Goal: Task Accomplishment & Management: Use online tool/utility

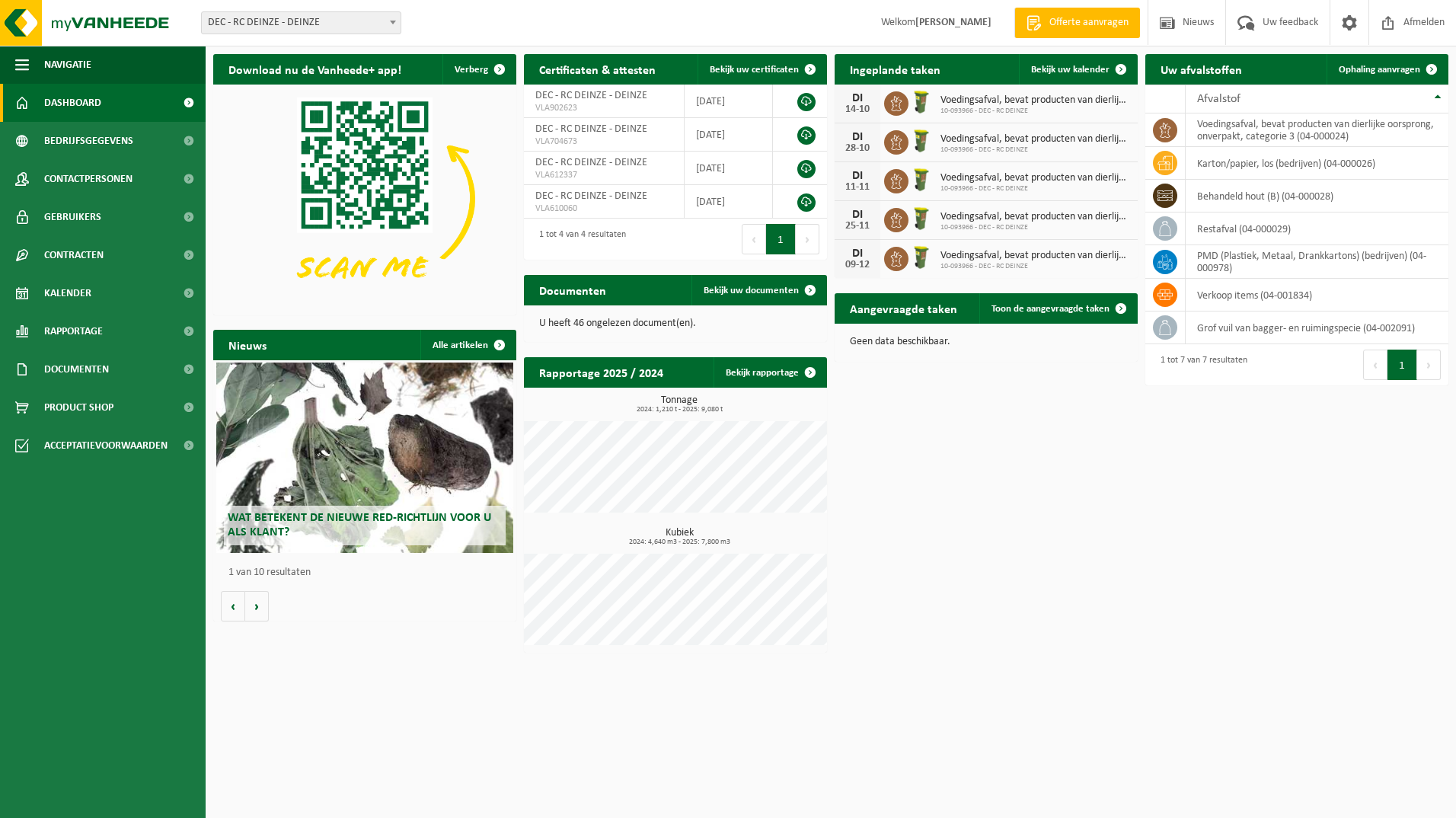
click at [391, 18] on span at bounding box center [393, 22] width 16 height 20
select select "6761"
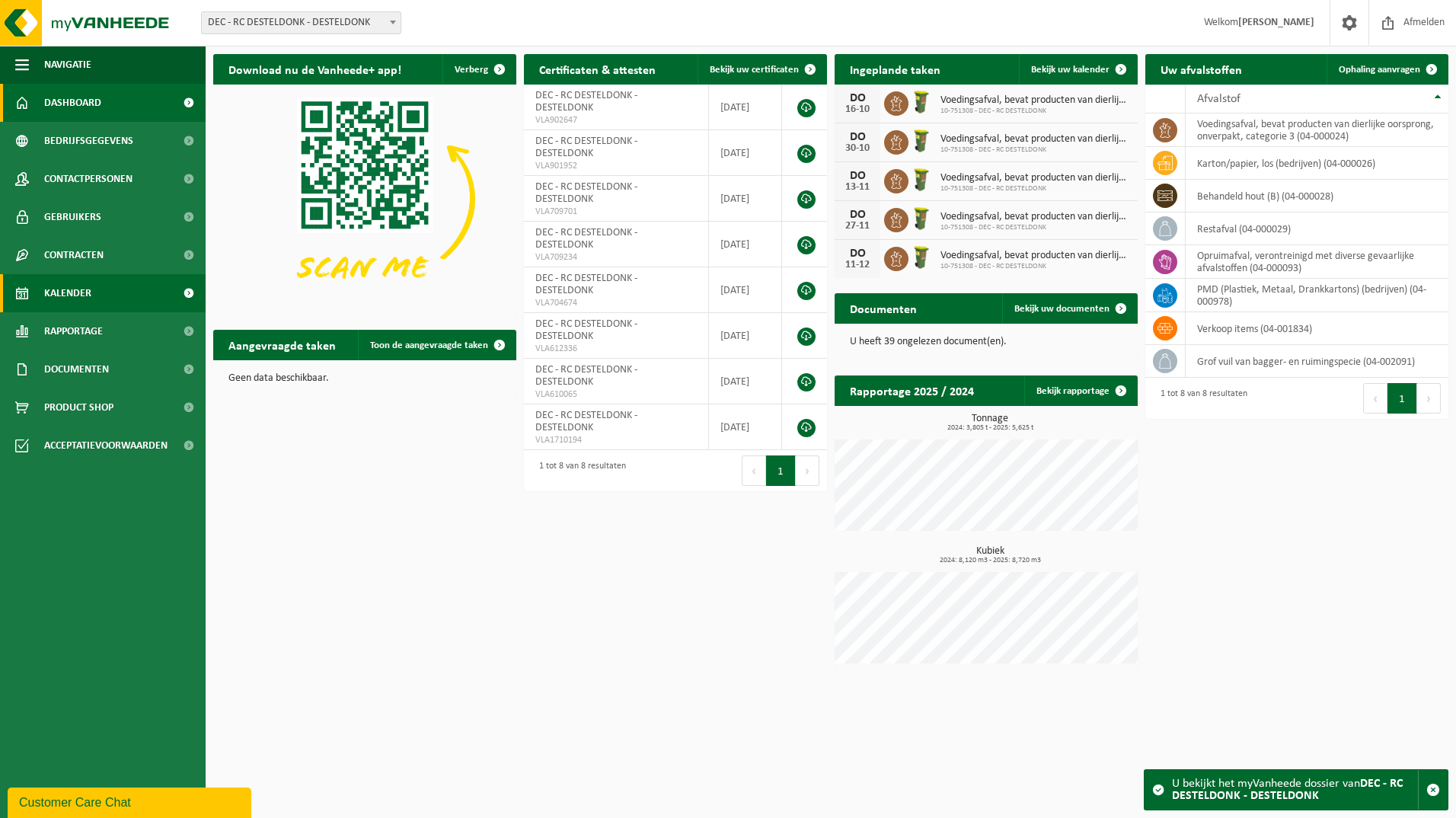
click at [63, 292] on span "Kalender" at bounding box center [67, 292] width 47 height 38
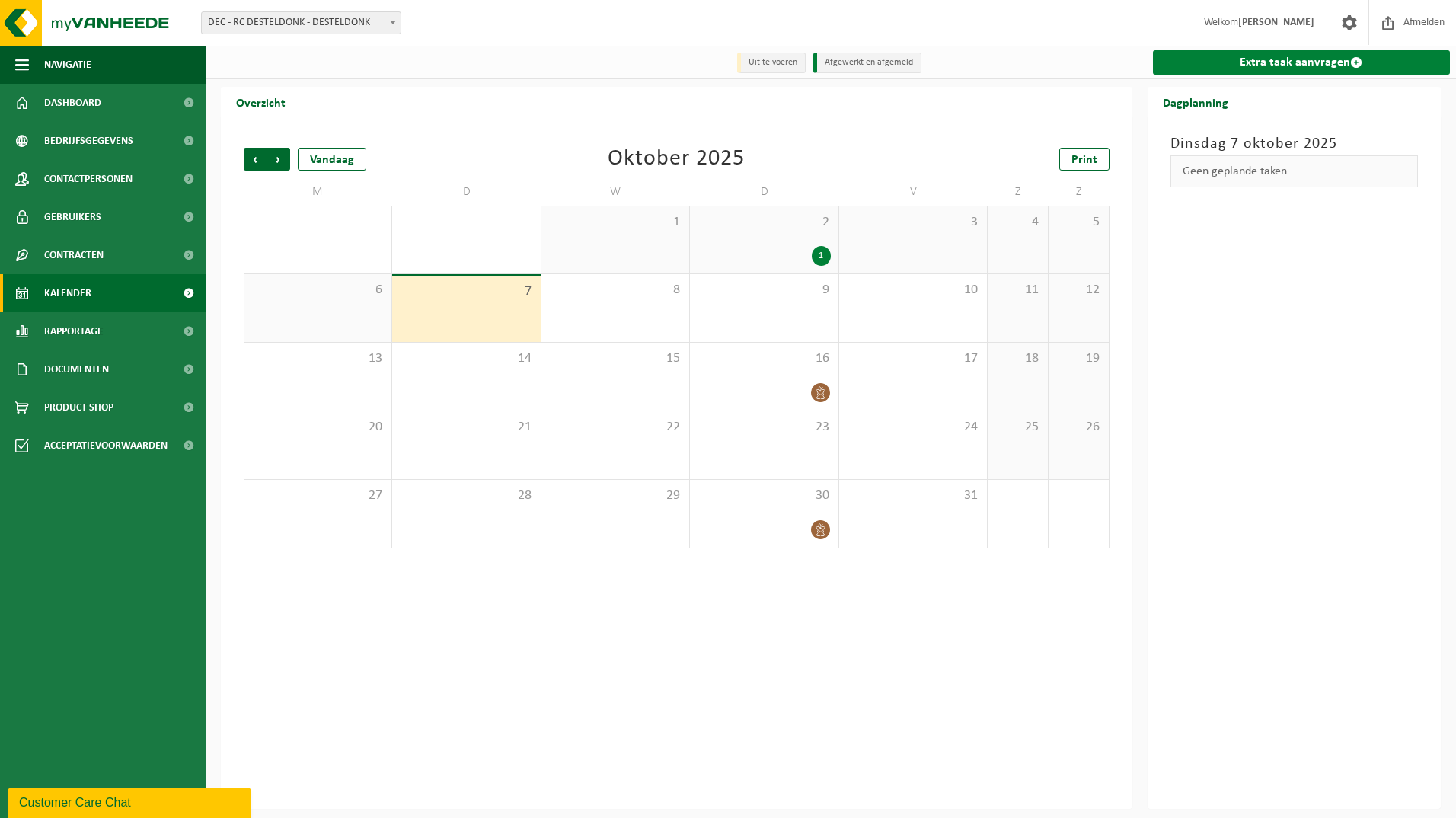
click at [1274, 64] on link "Extra taak aanvragen" at bounding box center [1302, 62] width 298 height 24
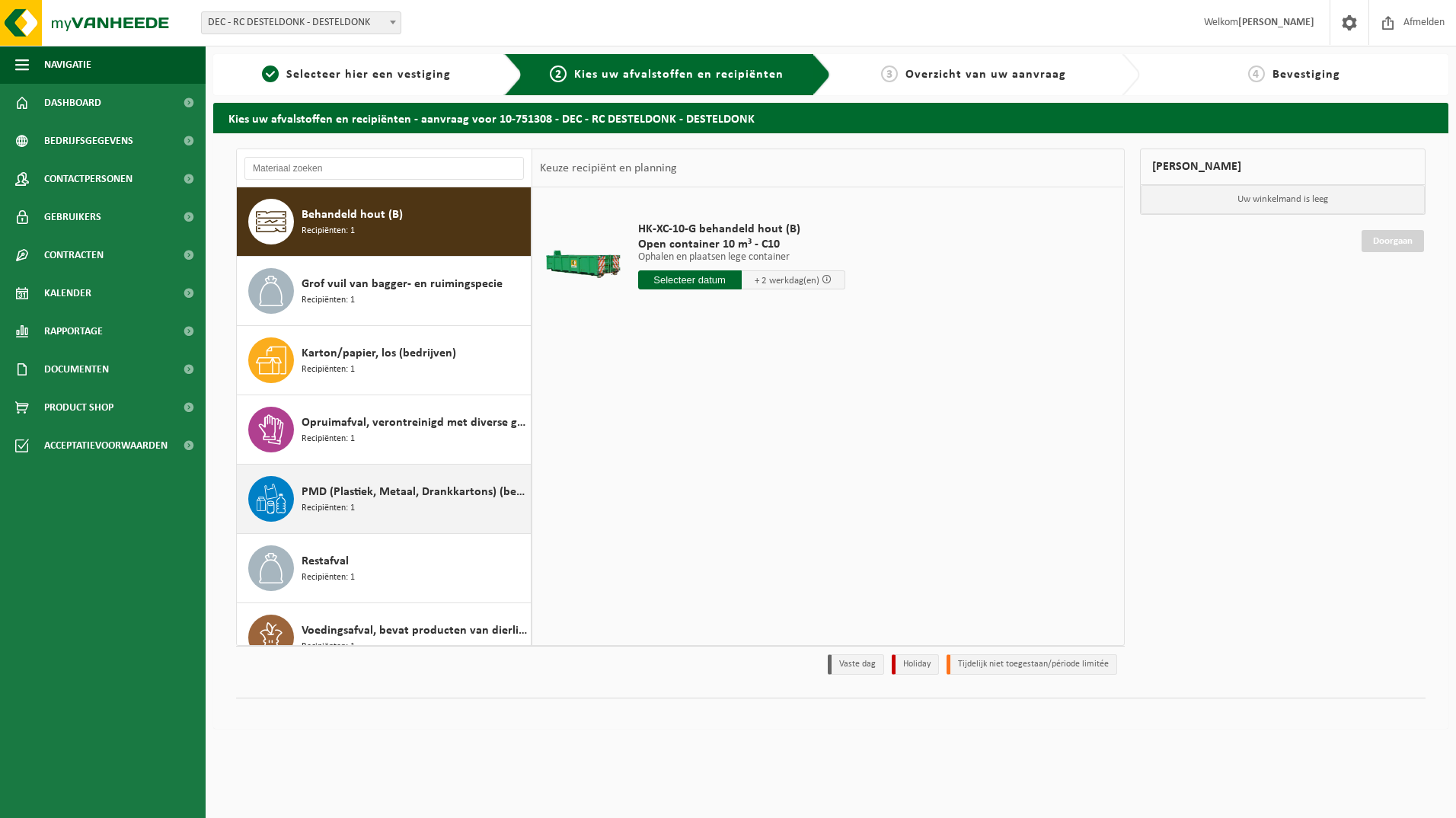
click at [349, 493] on span "PMD (Plastiek, Metaal, Drankkartons) (bedrijven)" at bounding box center [414, 492] width 226 height 19
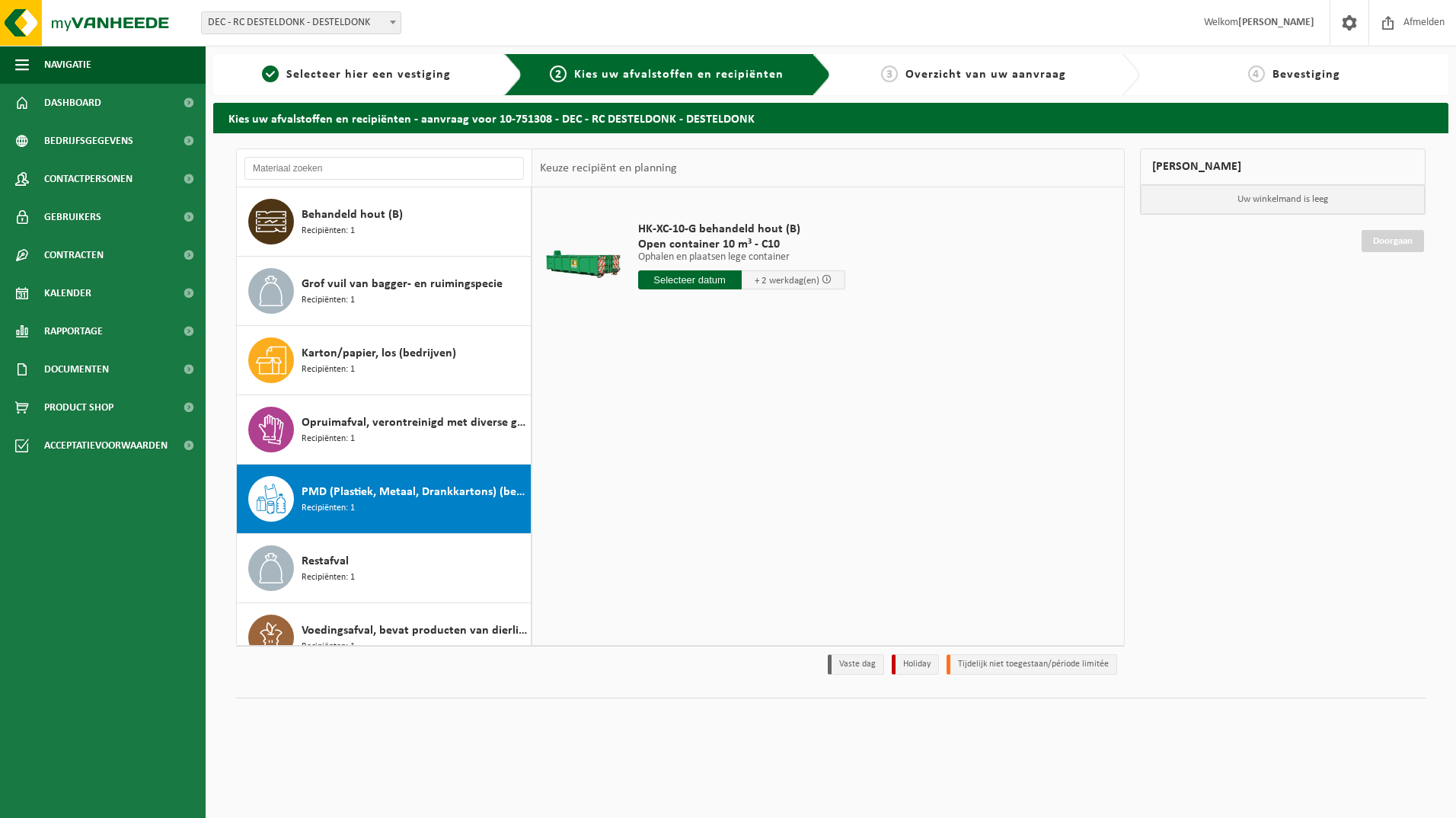
scroll to position [26, 0]
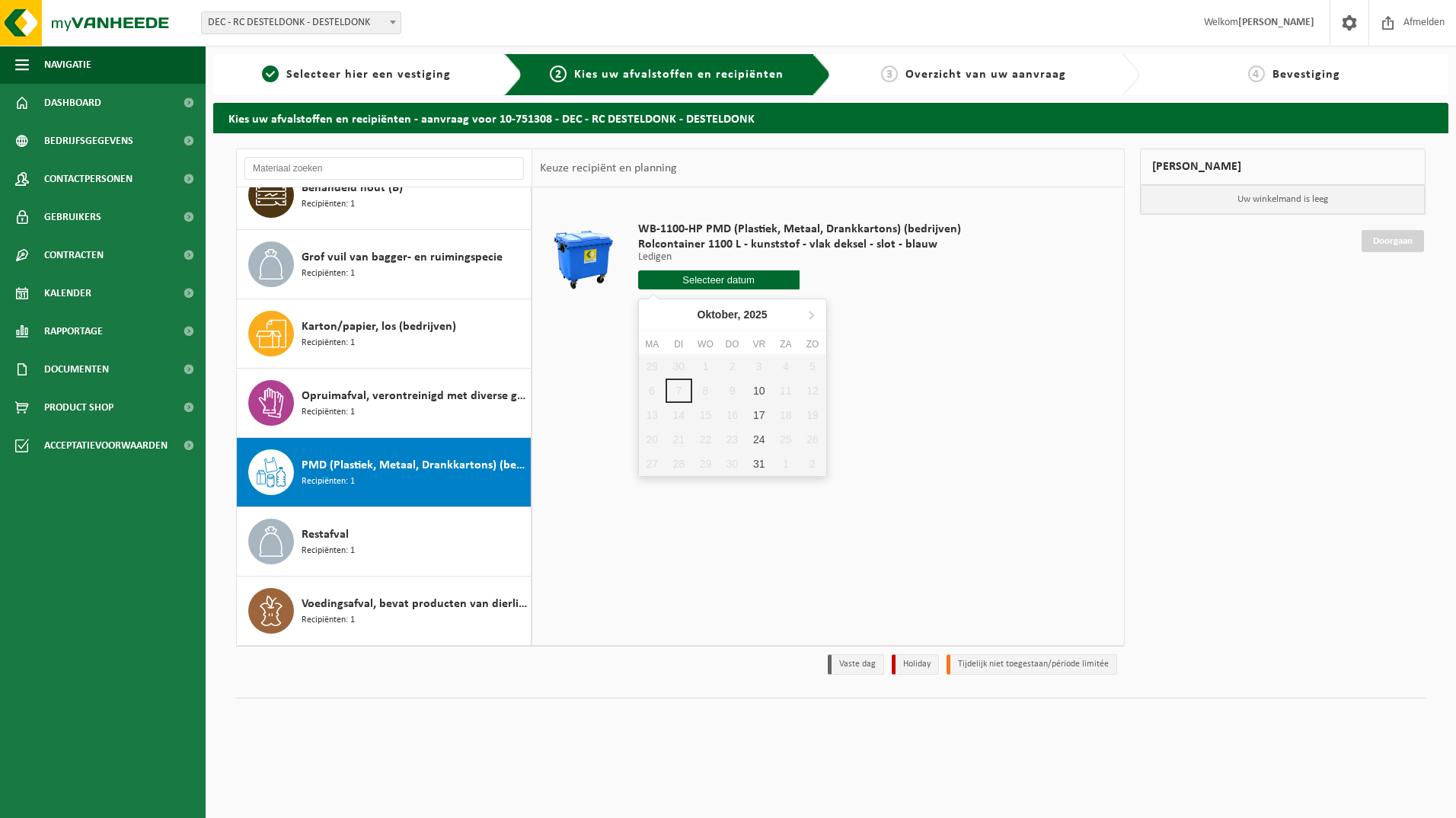
click at [705, 280] on input "text" at bounding box center [719, 280] width 161 height 19
click at [753, 388] on div "10" at bounding box center [759, 390] width 26 height 24
type input "Van 2025-10-10"
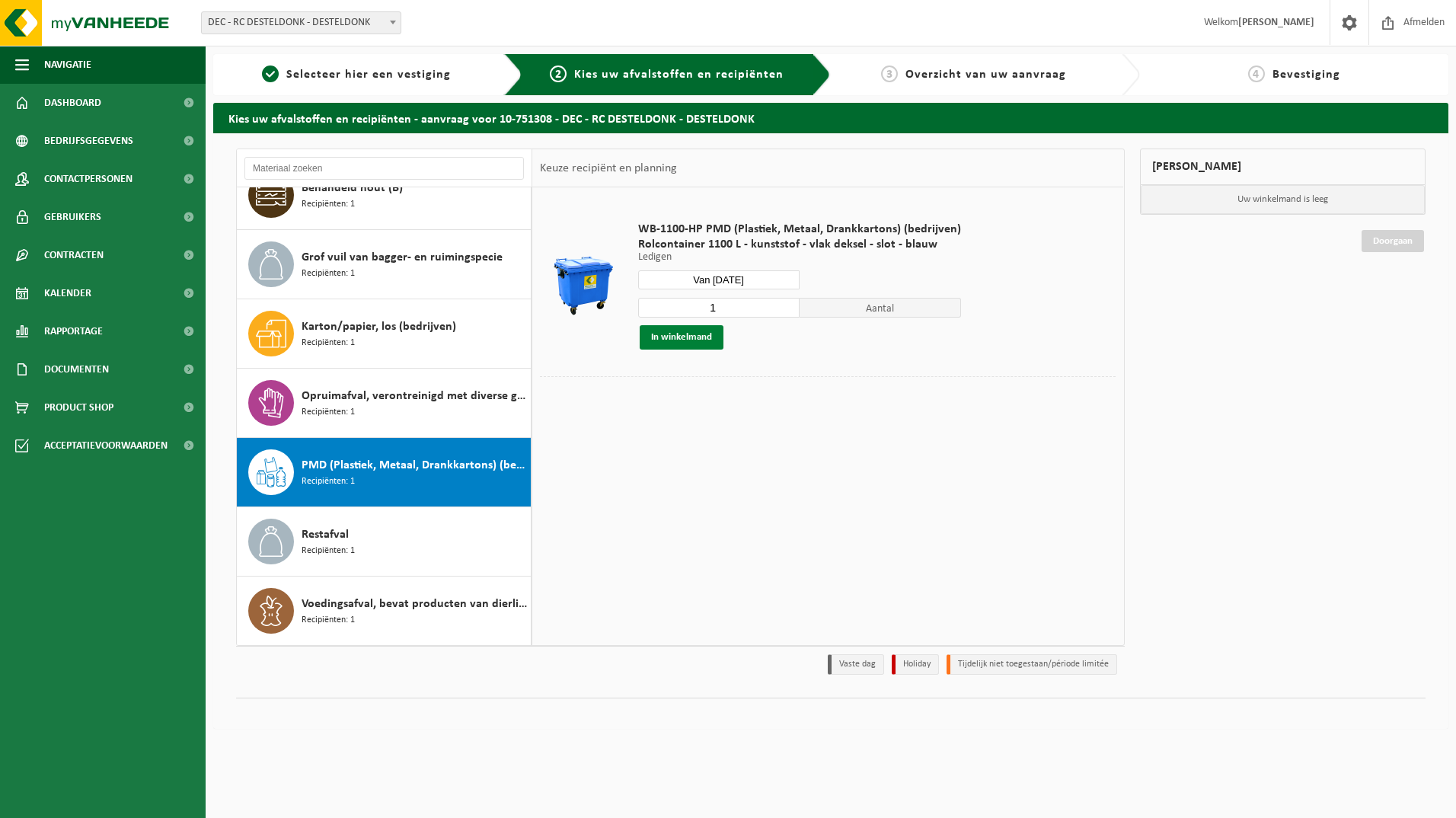
click at [658, 339] on button "In winkelmand" at bounding box center [682, 337] width 84 height 24
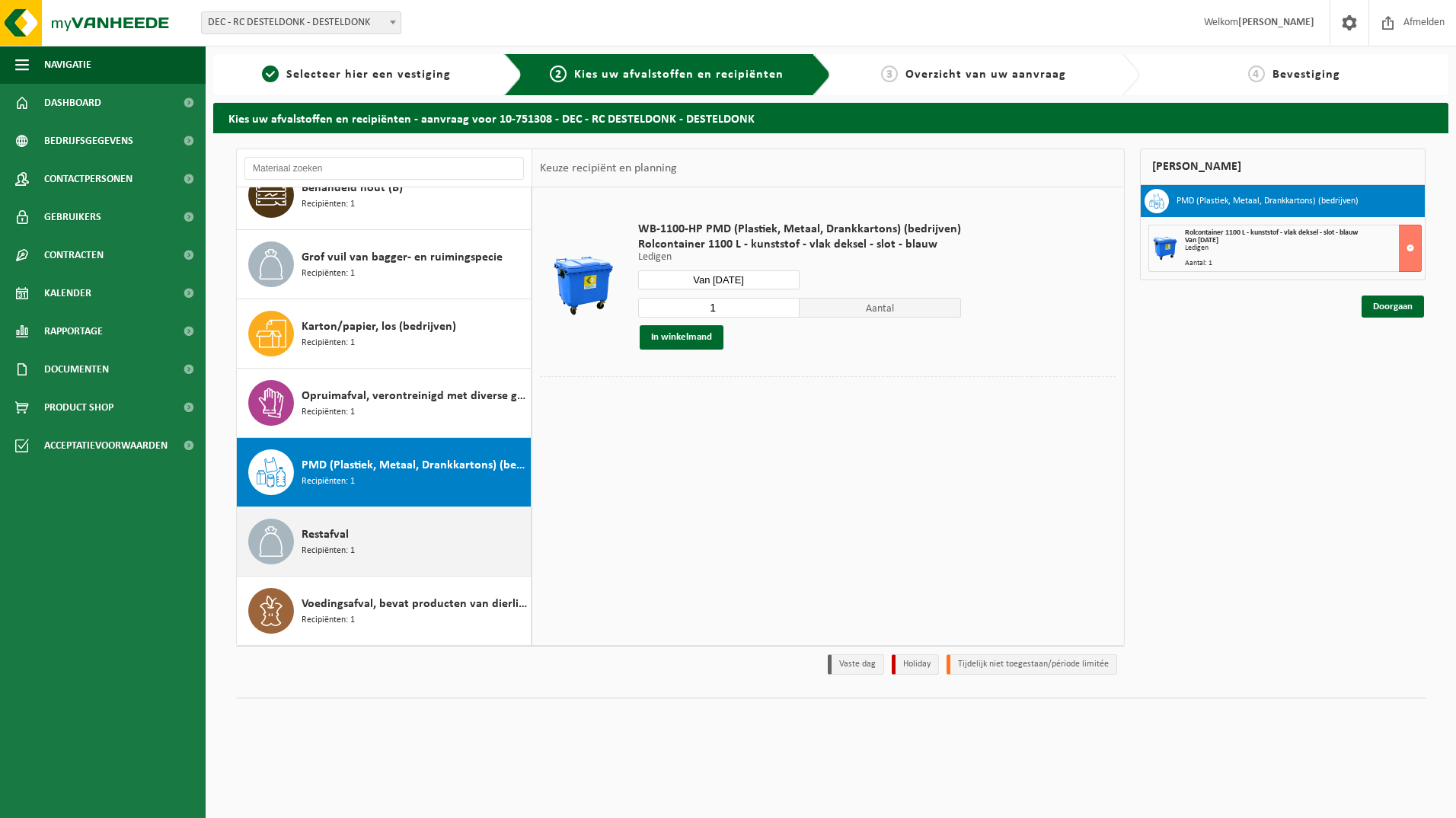
click at [325, 537] on span "Restafval" at bounding box center [325, 535] width 47 height 19
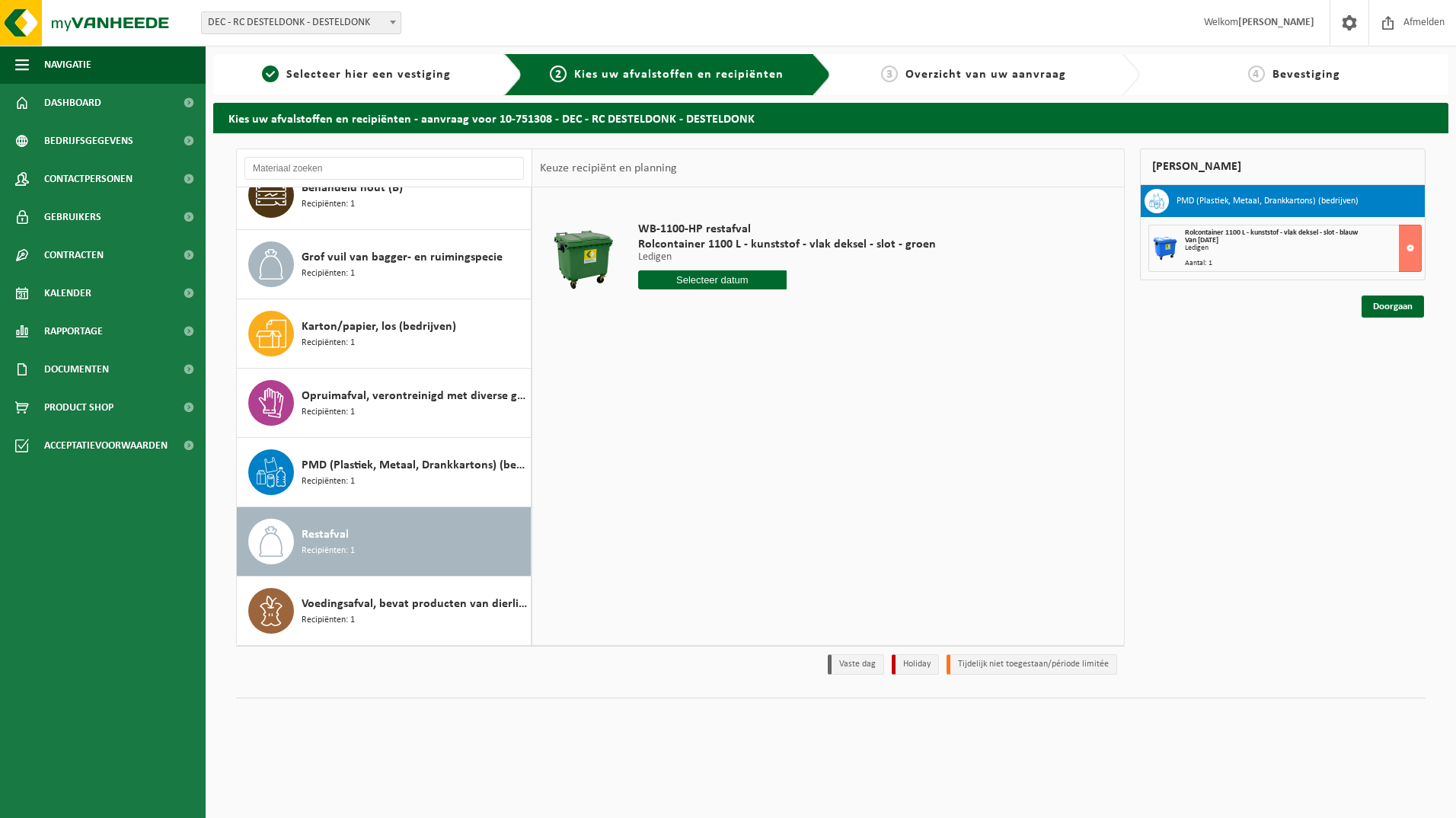
click at [695, 276] on input "text" at bounding box center [713, 280] width 150 height 19
click at [677, 409] on div "14" at bounding box center [679, 414] width 26 height 24
type input "Van [DATE]"
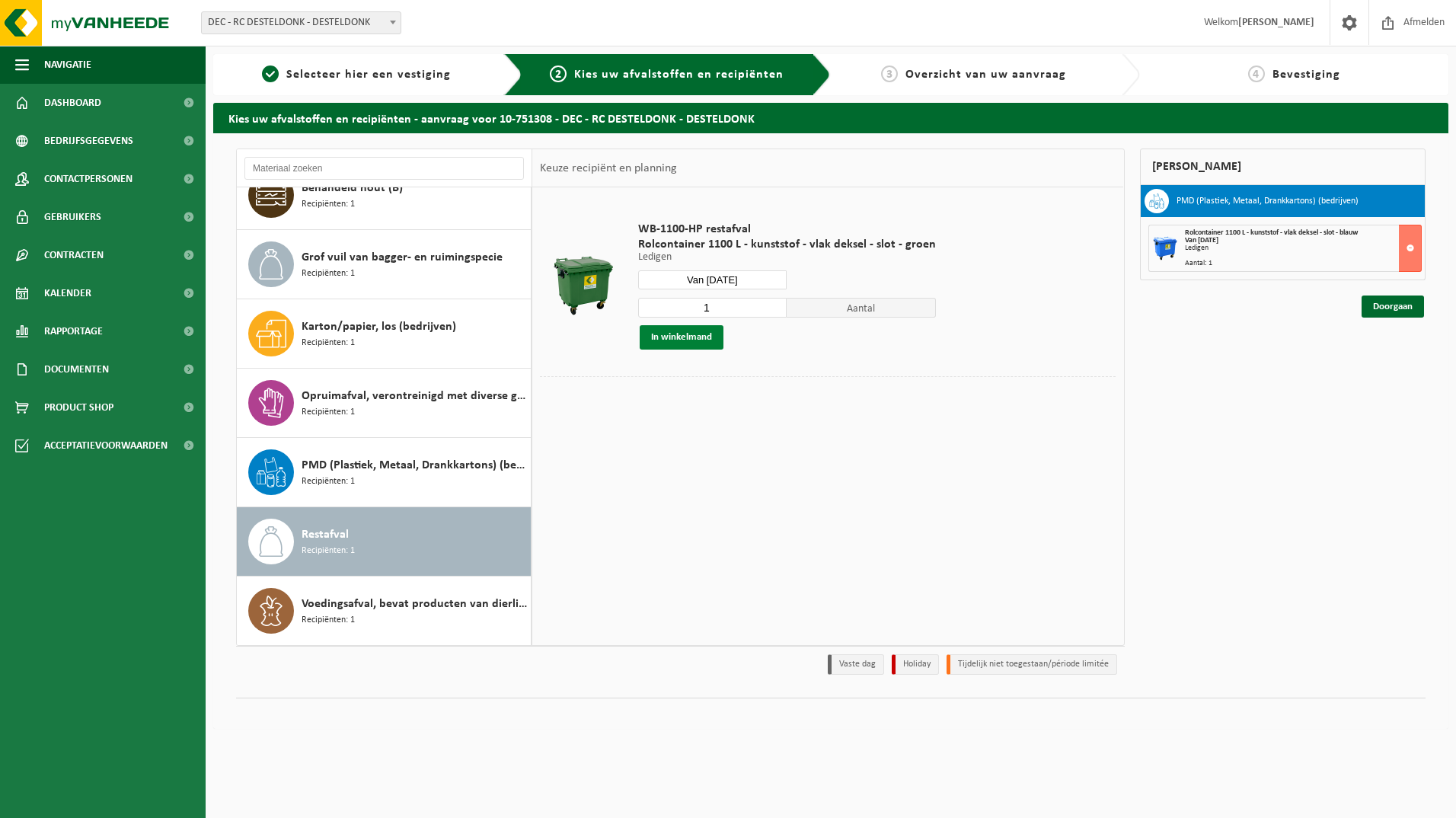
click at [680, 342] on button "In winkelmand" at bounding box center [682, 337] width 84 height 24
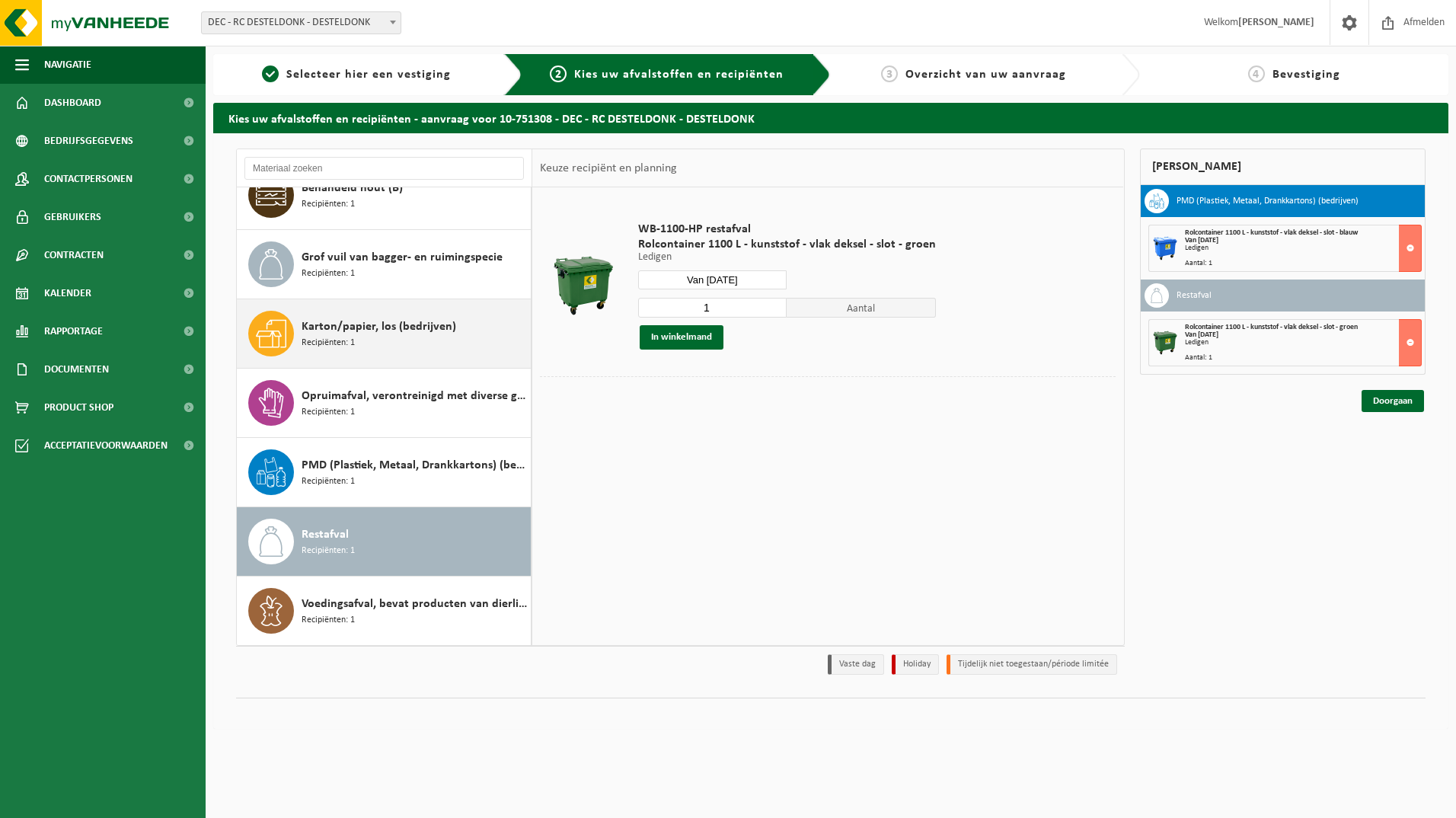
click at [346, 334] on span "Karton/papier, los (bedrijven)" at bounding box center [378, 326] width 154 height 19
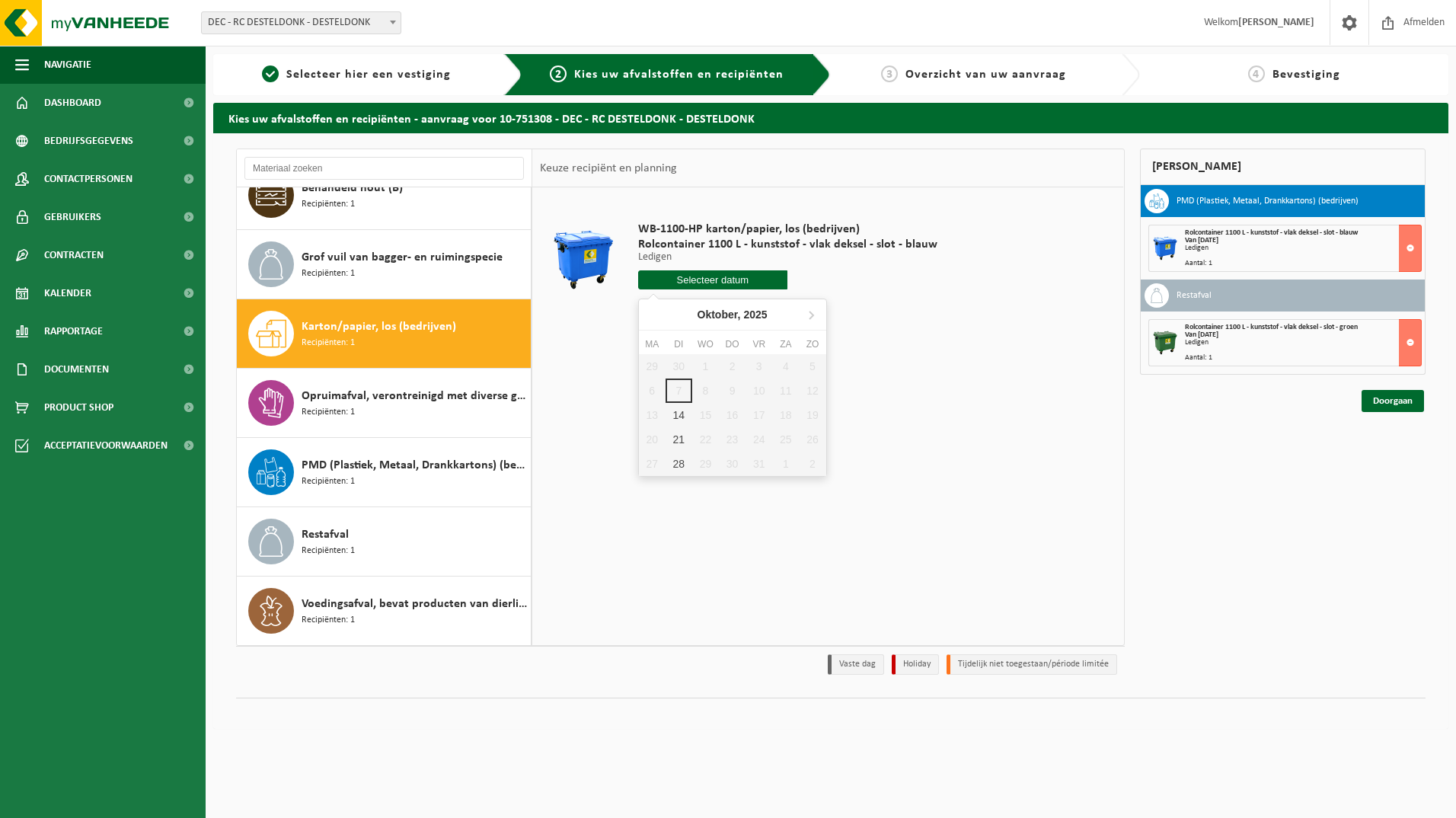
click at [698, 286] on input "text" at bounding box center [713, 280] width 150 height 19
click at [679, 418] on div "14" at bounding box center [679, 414] width 26 height 24
type input "Van [DATE]"
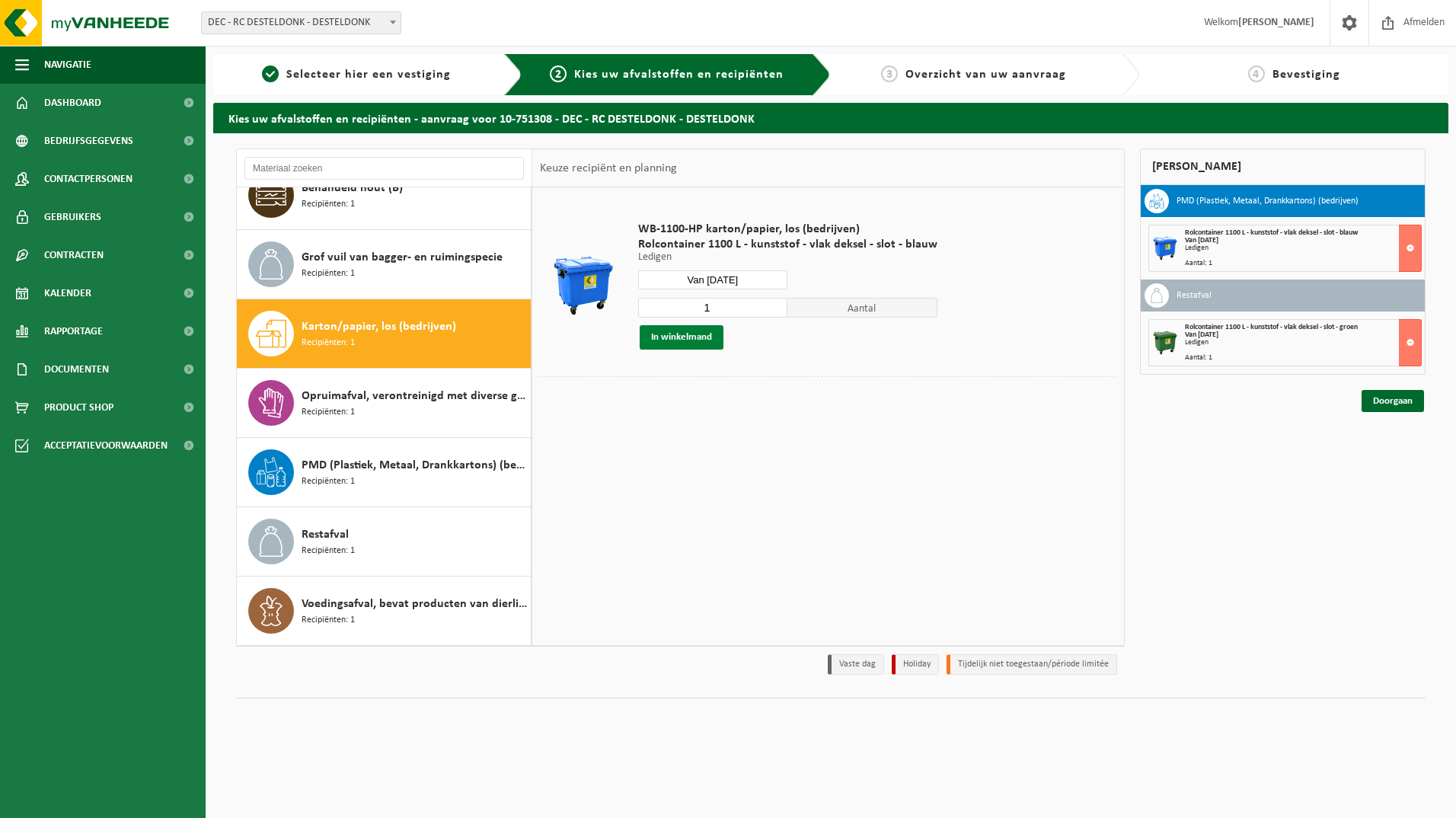
click at [681, 337] on button "In winkelmand" at bounding box center [682, 337] width 84 height 24
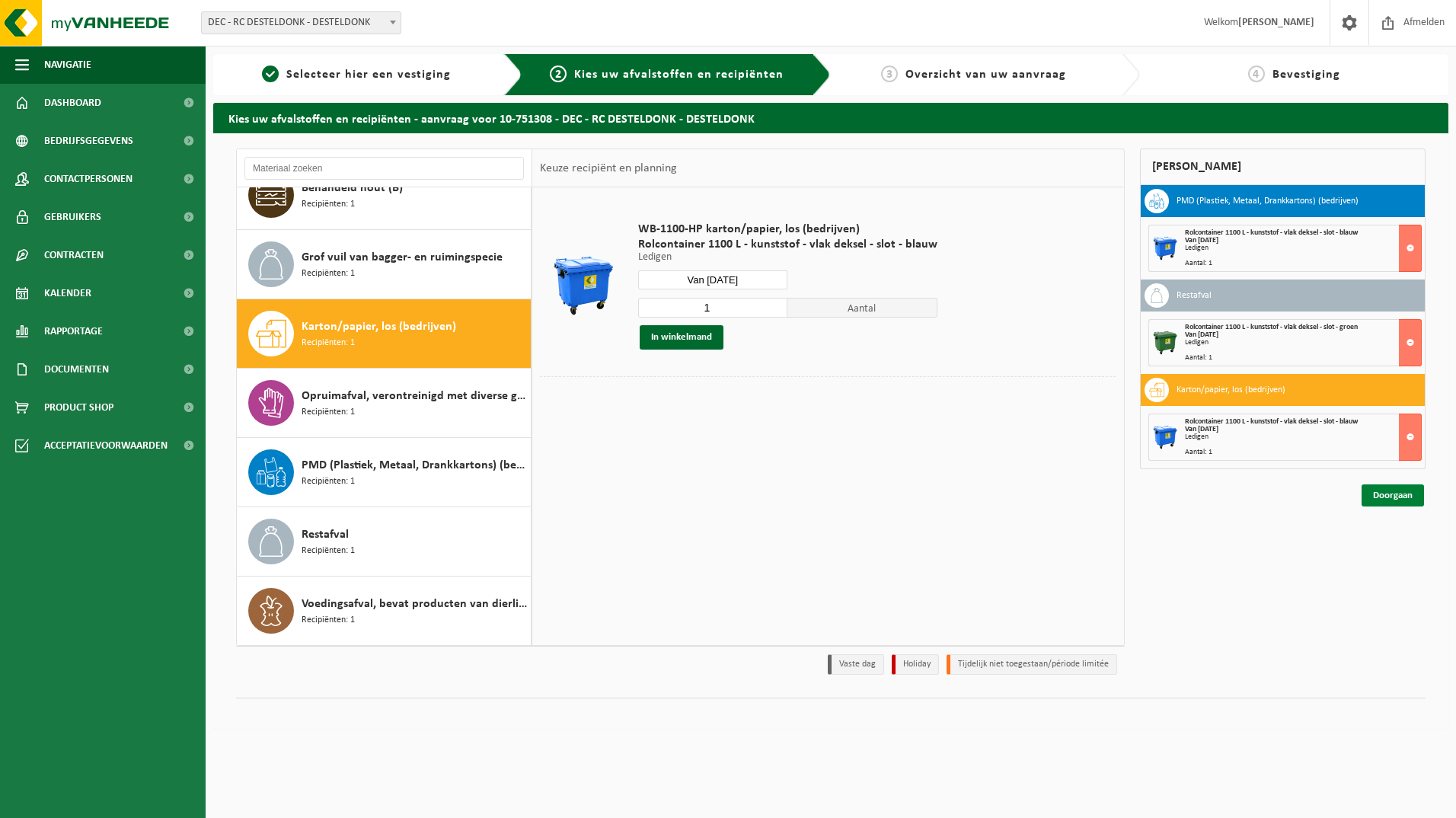
click at [1398, 495] on link "Doorgaan" at bounding box center [1393, 495] width 63 height 22
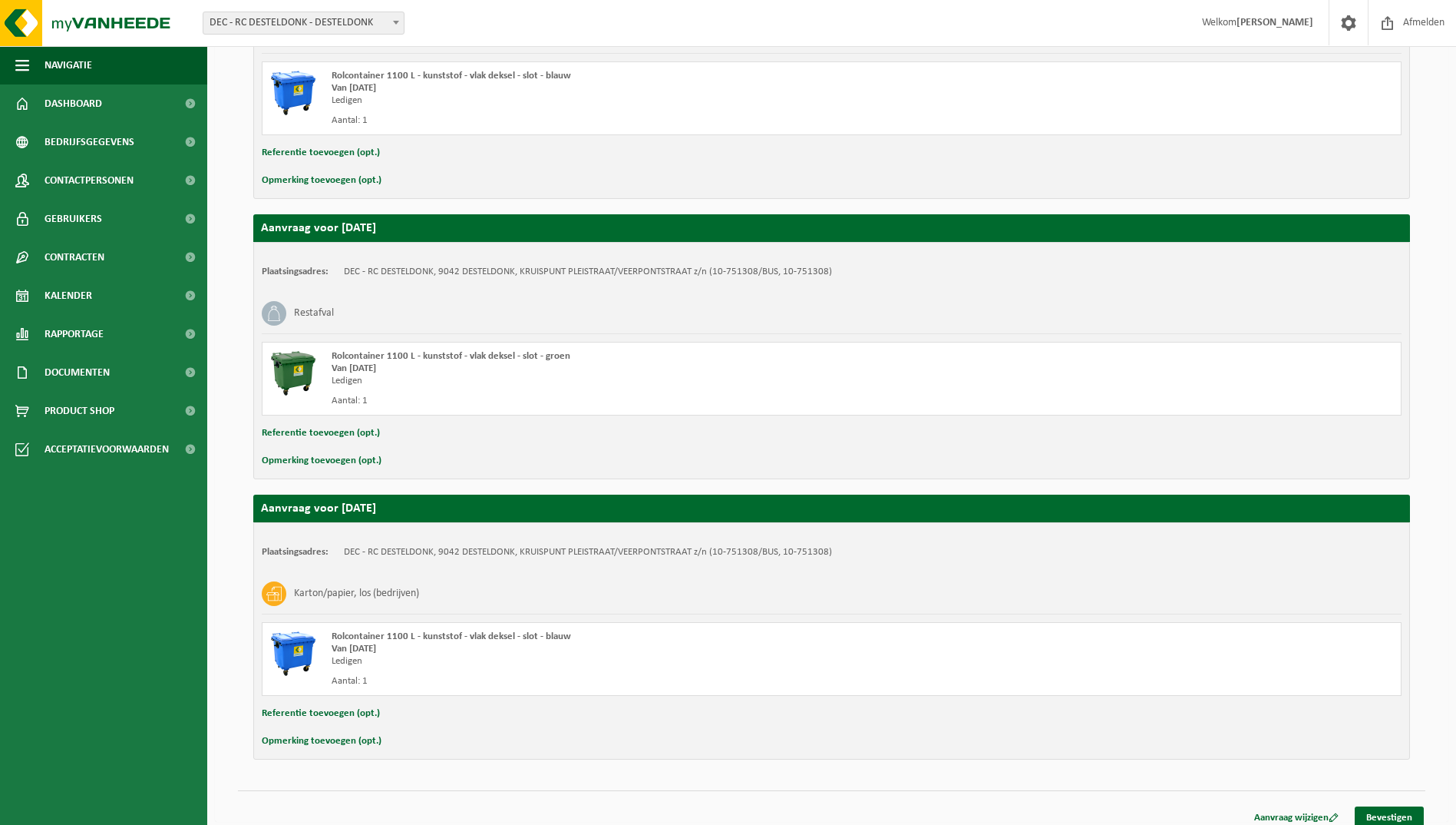
scroll to position [394, 0]
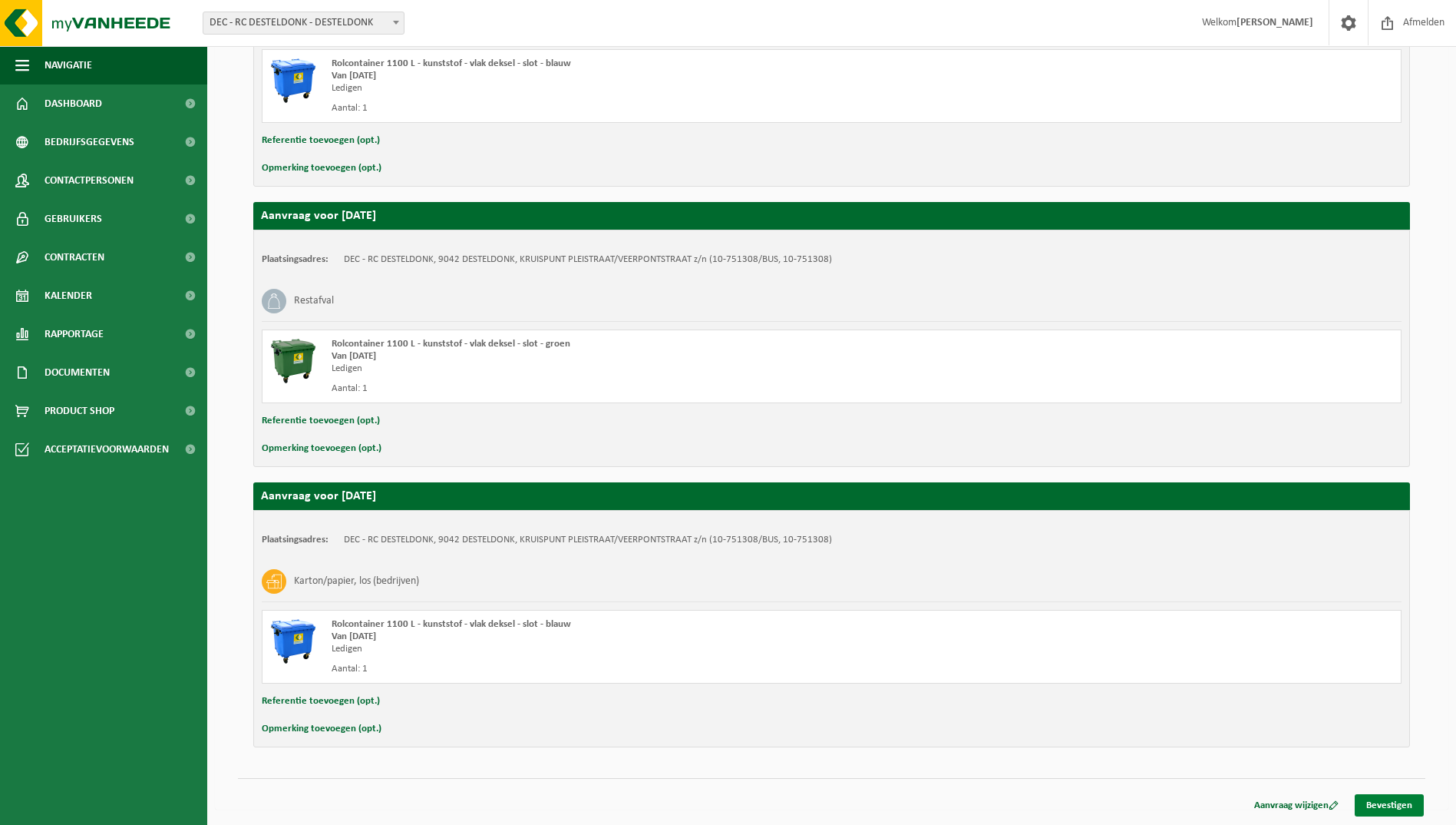
click at [1375, 805] on link "Bevestigen" at bounding box center [1389, 805] width 69 height 23
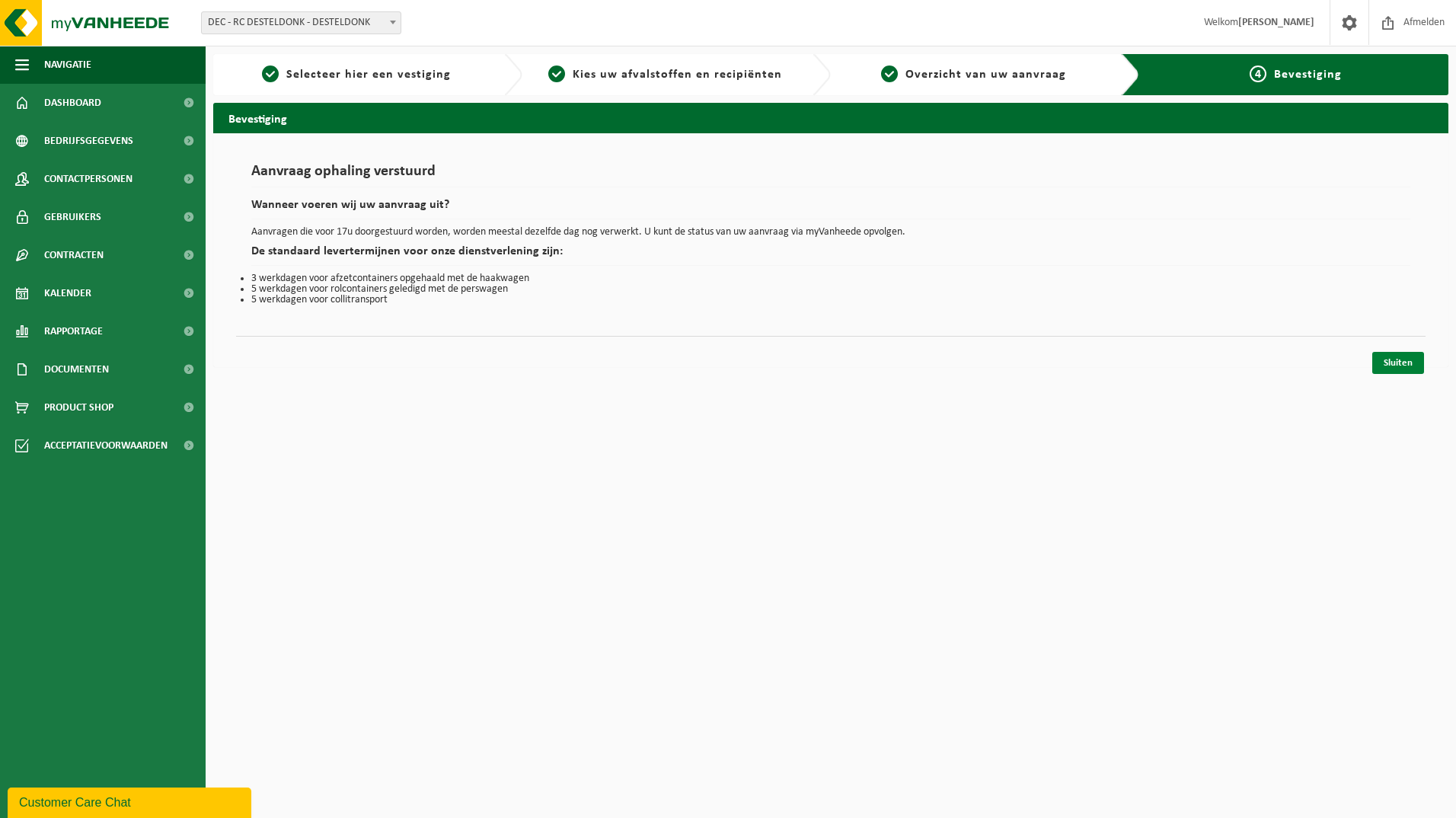
click at [1408, 366] on link "Sluiten" at bounding box center [1398, 363] width 52 height 22
